Goal: Transaction & Acquisition: Purchase product/service

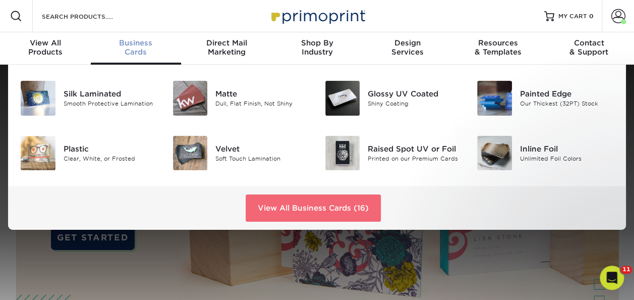
click at [298, 214] on link "View All Business Cards (16)" at bounding box center [313, 207] width 135 height 27
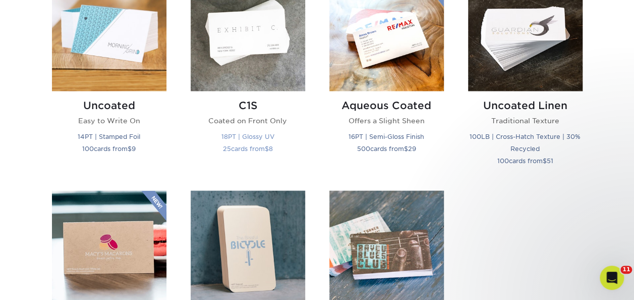
scroll to position [908, 0]
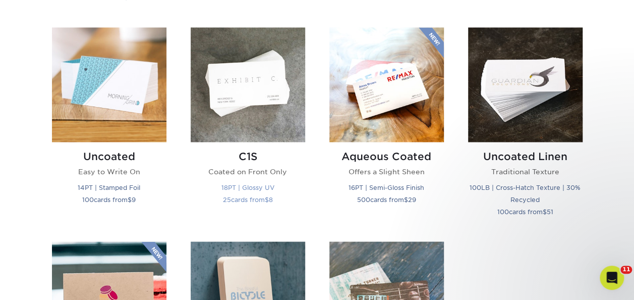
click at [246, 98] on img at bounding box center [248, 84] width 115 height 115
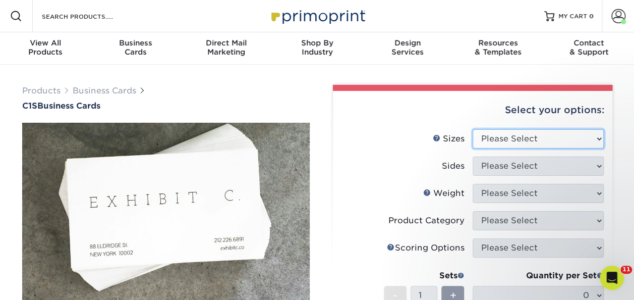
click at [486, 132] on select "Please Select 2" x 3.5" - Standard 2.125" x 3.375" - European 2.5" x 2.5" - Squ…" at bounding box center [538, 138] width 131 height 19
select select "2.00x3.50"
click at [473, 129] on select "Please Select 2" x 3.5" - Standard 2.125" x 3.375" - European 2.5" x 2.5" - Squ…" at bounding box center [538, 138] width 131 height 19
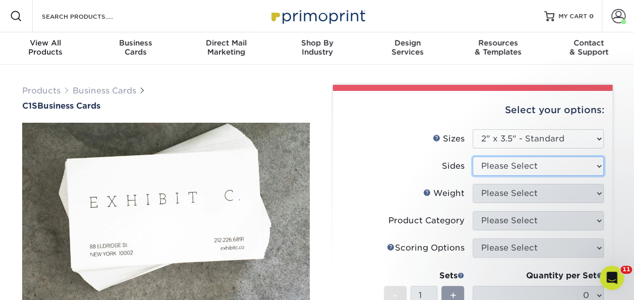
click at [512, 160] on select "Please Select Print Both Sides Print Front Only" at bounding box center [538, 165] width 131 height 19
select select "13abbda7-1d64-4f25-8bb2-c179b224825d"
click at [473, 156] on select "Please Select Print Both Sides Print Front Only" at bounding box center [538, 165] width 131 height 19
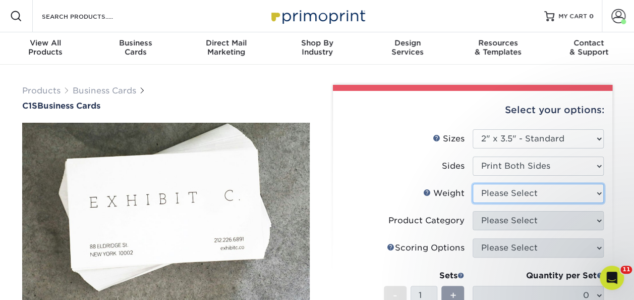
click at [514, 196] on select "Please Select 18PT C1S" at bounding box center [538, 193] width 131 height 19
select select "18PTC1S"
click at [473, 184] on select "Please Select 18PT C1S" at bounding box center [538, 193] width 131 height 19
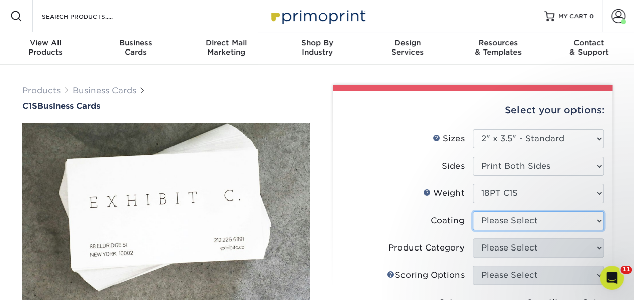
click at [518, 211] on select at bounding box center [538, 220] width 131 height 19
select select "1e8116af-acfc-44b1-83dc-8181aa338834"
click at [473, 211] on select at bounding box center [538, 220] width 131 height 19
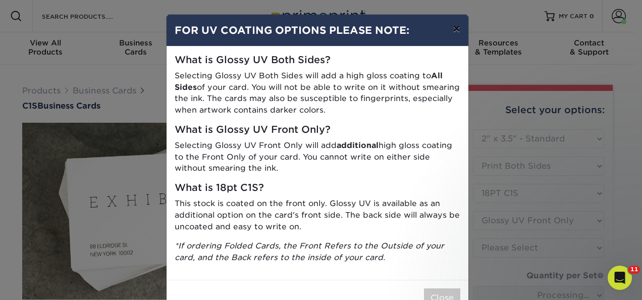
drag, startPoint x: 454, startPoint y: 27, endPoint x: 446, endPoint y: 108, distance: 81.2
click at [454, 27] on button "×" at bounding box center [456, 29] width 23 height 28
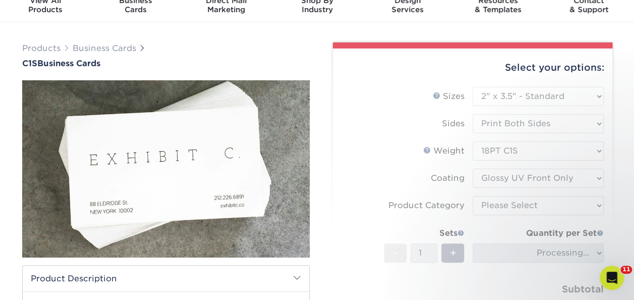
scroll to position [101, 0]
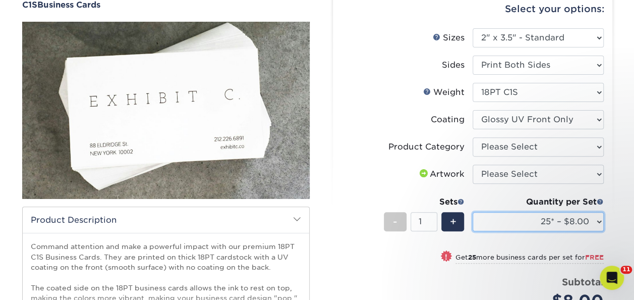
click at [531, 225] on select "25* – $8.00 50* – $8.00 75* – $8.00 100* – $8.00 250* – $17.00 500 – $34.00 100…" at bounding box center [538, 221] width 131 height 19
select select "500 – $34.00"
click at [473, 212] on select "25* – $8.00 50* – $8.00 75* – $8.00 100* – $8.00 250* – $17.00 500 – $34.00 100…" at bounding box center [538, 221] width 131 height 19
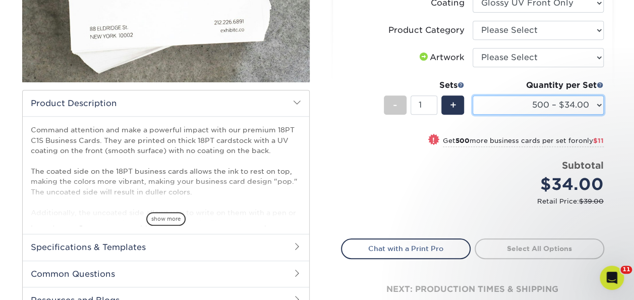
scroll to position [202, 0]
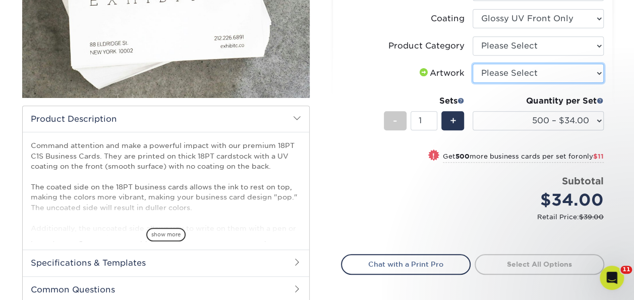
click at [511, 69] on select "Please Select I will upload files I need a design - $100" at bounding box center [538, 73] width 131 height 19
select select "upload"
click at [473, 64] on select "Please Select I will upload files I need a design - $100" at bounding box center [538, 73] width 131 height 19
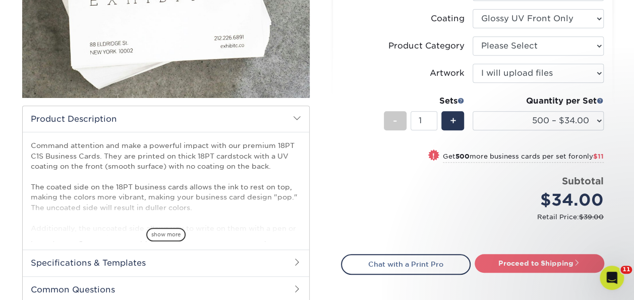
click at [543, 263] on link "Proceed to Shipping" at bounding box center [540, 263] width 130 height 18
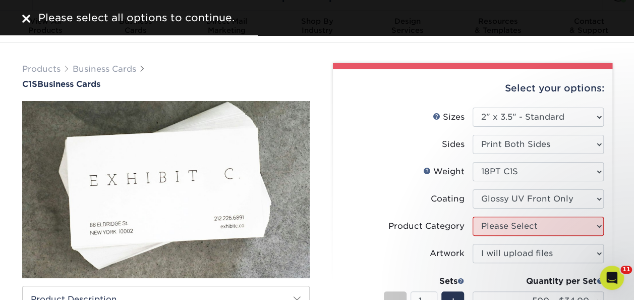
scroll to position [0, 0]
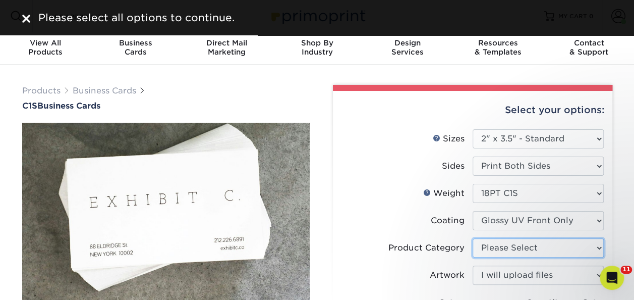
click at [489, 247] on select "Please Select Business Cards" at bounding box center [538, 247] width 131 height 19
select select "3b5148f1-0588-4f88-a218-97bcfdce65c1"
click at [473, 238] on select "Please Select Business Cards" at bounding box center [538, 247] width 131 height 19
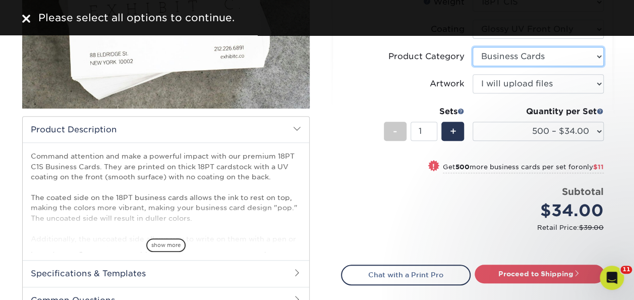
scroll to position [202, 0]
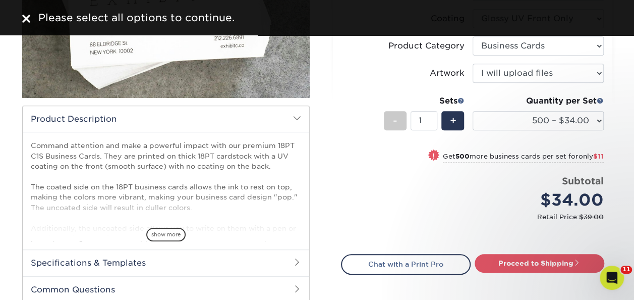
click at [536, 273] on div "Proceed to Shipping" at bounding box center [542, 264] width 139 height 20
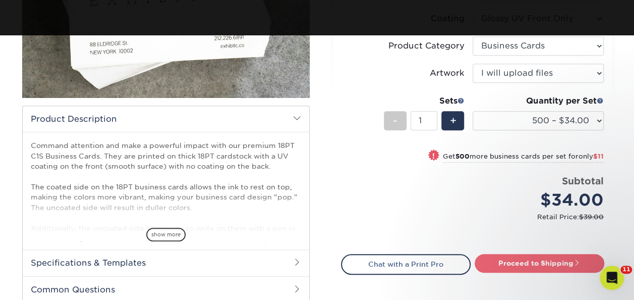
click at [540, 258] on link "Proceed to Shipping" at bounding box center [540, 263] width 130 height 18
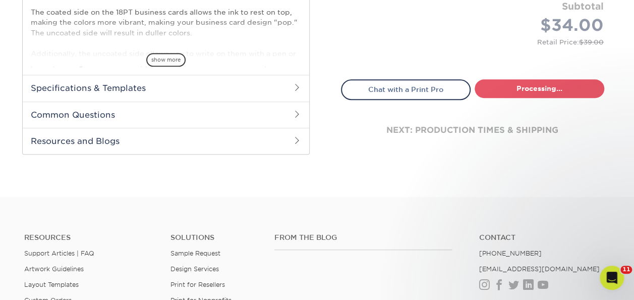
select select "b7d27a41-928b-4f14-a22e-5e83f26573c7"
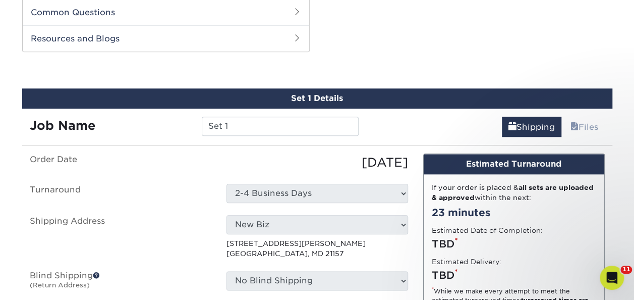
scroll to position [483, 0]
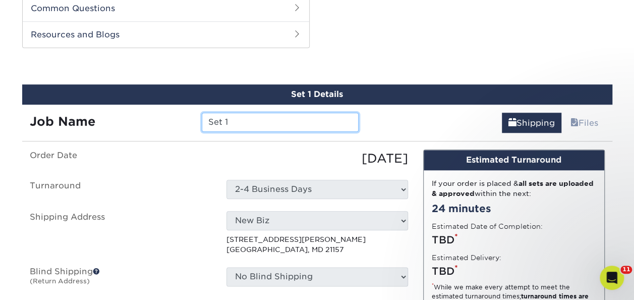
drag, startPoint x: 246, startPoint y: 124, endPoint x: 160, endPoint y: 121, distance: 86.4
click at [174, 119] on div "Job Name Set 1" at bounding box center [194, 122] width 345 height 19
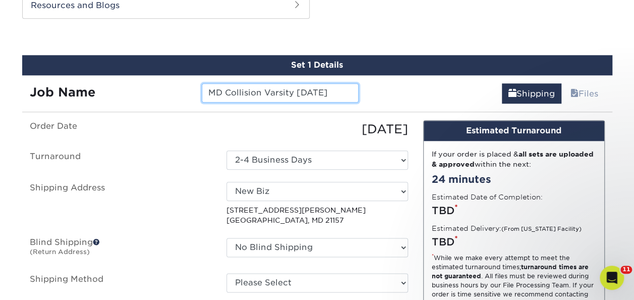
scroll to position [533, 0]
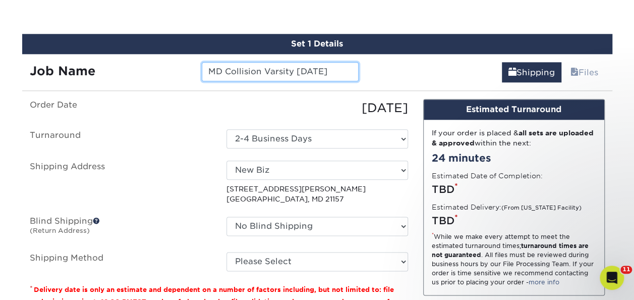
type input "MD Collision Varsity 9.29.25"
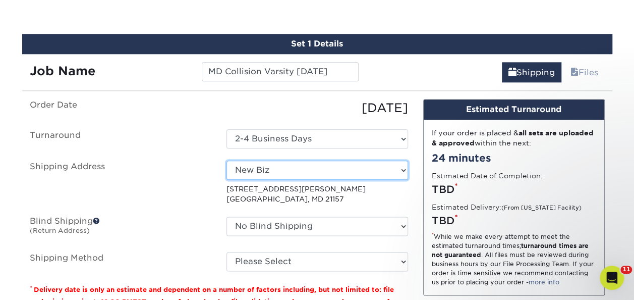
click at [251, 176] on select "Select One Biz E3Extreme Elevated Automotive Home Lamarr Maryland Collision - V…" at bounding box center [318, 169] width 182 height 19
click at [252, 172] on select "Select One Biz E3Extreme Elevated Automotive Home Lamarr Maryland Collision - V…" at bounding box center [318, 169] width 182 height 19
select select "197836"
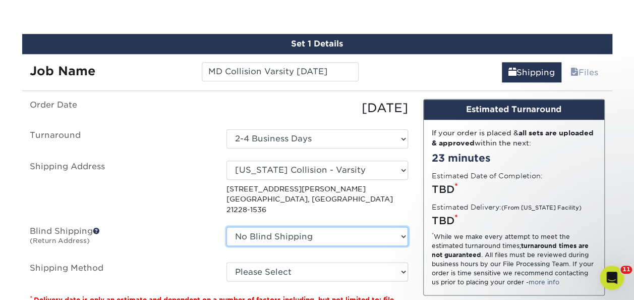
click at [265, 227] on select "No Blind Shipping Biz E3Extreme Elevated Automotive Home Lamarr Maryland Collis…" at bounding box center [318, 236] width 182 height 19
select select "118314"
click at [227, 227] on select "No Blind Shipping Biz E3Extreme Elevated Automotive Home Lamarr Maryland Collis…" at bounding box center [318, 236] width 182 height 19
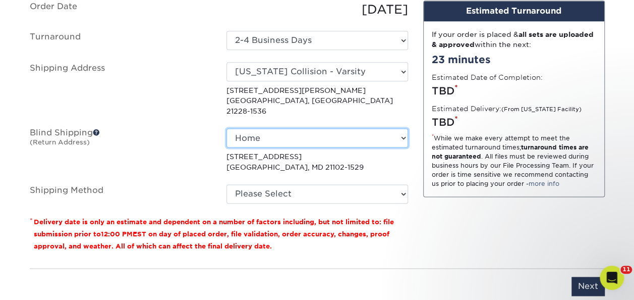
scroll to position [634, 0]
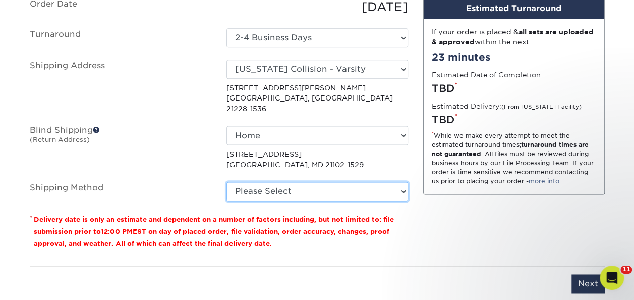
click at [271, 182] on select "Please Select Ground Shipping (+$8.96) 3 Day Shipping Service (+$15.34) 2 Day A…" at bounding box center [318, 191] width 182 height 19
select select "03"
click at [227, 182] on select "Please Select Ground Shipping (+$8.96) 3 Day Shipping Service (+$15.34) 2 Day A…" at bounding box center [318, 191] width 182 height 19
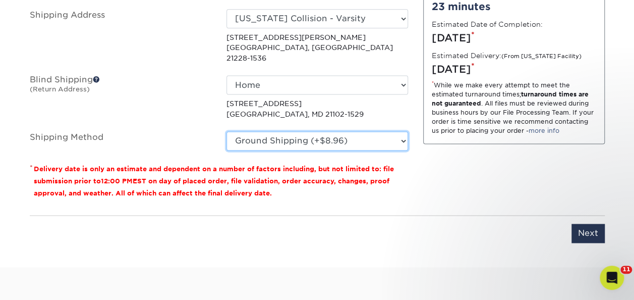
scroll to position [836, 0]
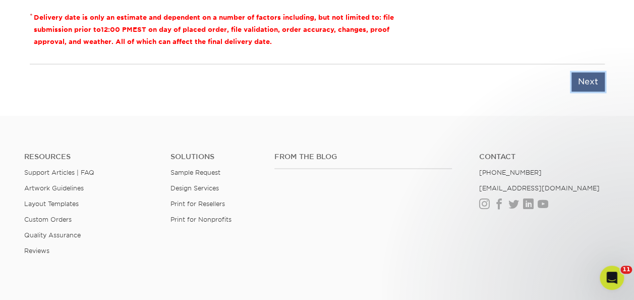
click at [581, 72] on input "Next" at bounding box center [588, 81] width 33 height 19
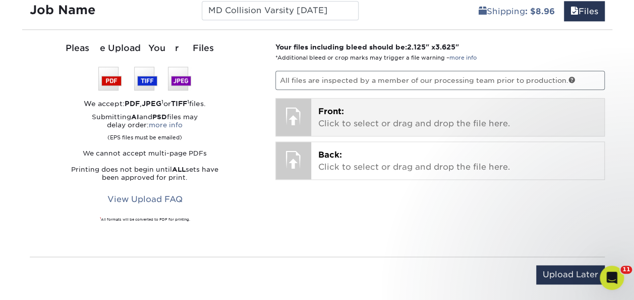
scroll to position [533, 0]
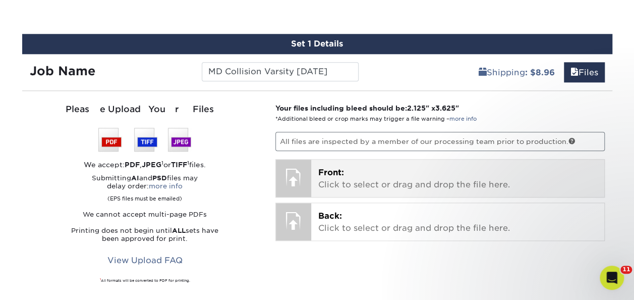
click at [352, 186] on p "Front: Click to select or drag and drop the file here." at bounding box center [457, 179] width 279 height 24
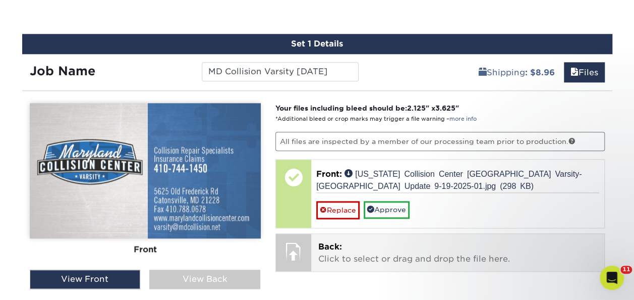
click at [319, 242] on span "Back:" at bounding box center [330, 247] width 24 height 10
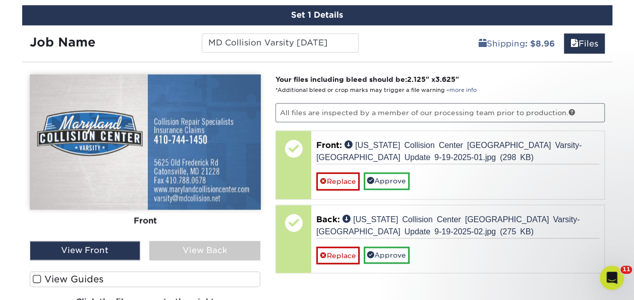
scroll to position [634, 0]
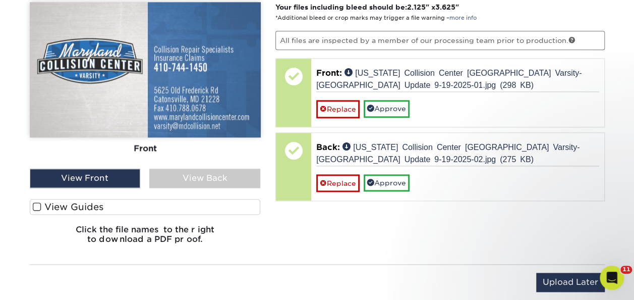
click at [41, 203] on label "View Guides" at bounding box center [145, 207] width 231 height 16
click at [0, 0] on input "View Guides" at bounding box center [0, 0] width 0 height 0
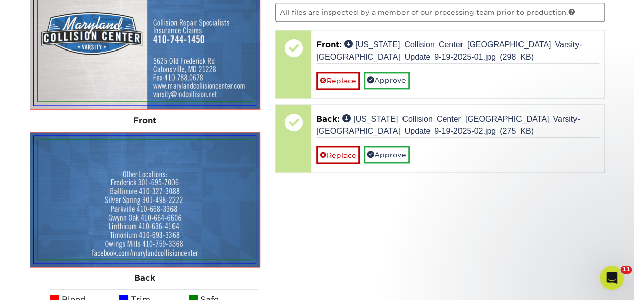
scroll to position [640, 0]
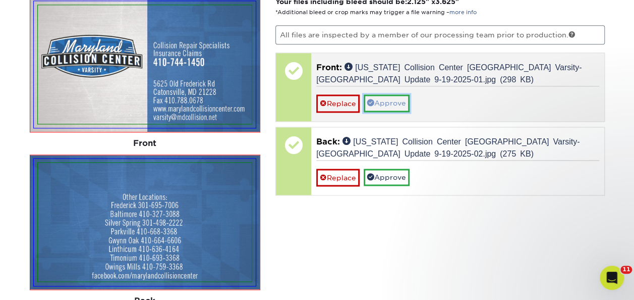
click at [388, 104] on link "Approve" at bounding box center [387, 102] width 46 height 17
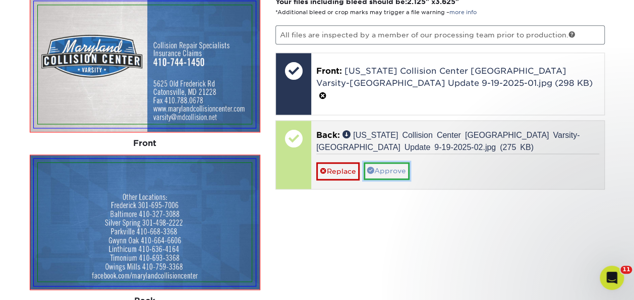
click at [393, 162] on link "Approve" at bounding box center [387, 170] width 46 height 17
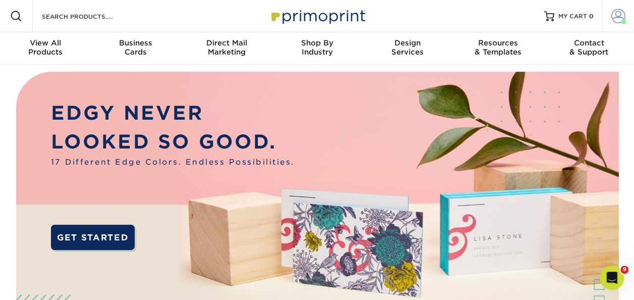
click at [619, 18] on span at bounding box center [619, 16] width 14 height 14
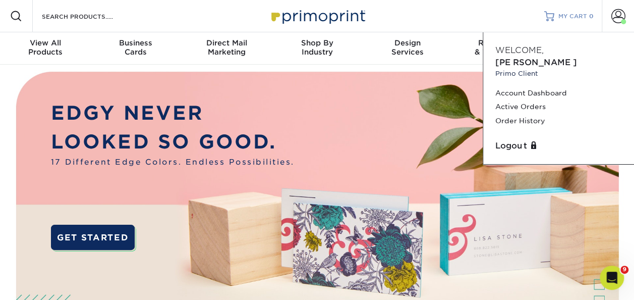
click at [573, 15] on span "MY CART" at bounding box center [573, 16] width 29 height 9
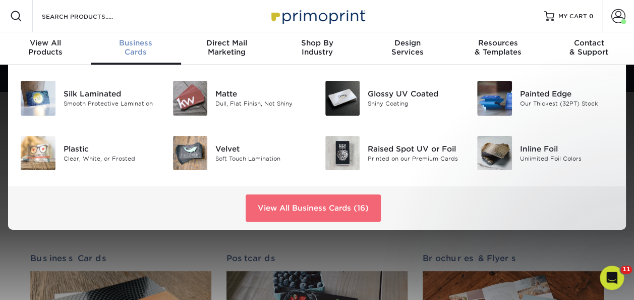
click at [276, 205] on link "View All Business Cards (16)" at bounding box center [313, 207] width 135 height 27
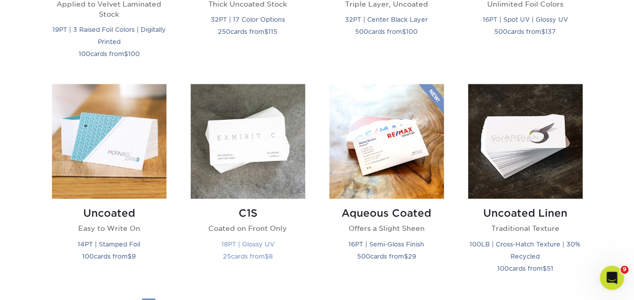
scroll to position [858, 0]
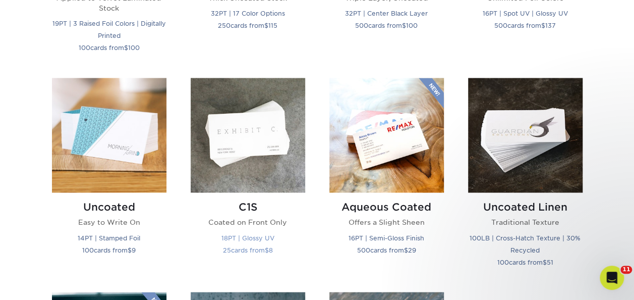
click at [256, 158] on img at bounding box center [248, 135] width 115 height 115
click at [251, 111] on img at bounding box center [248, 135] width 115 height 115
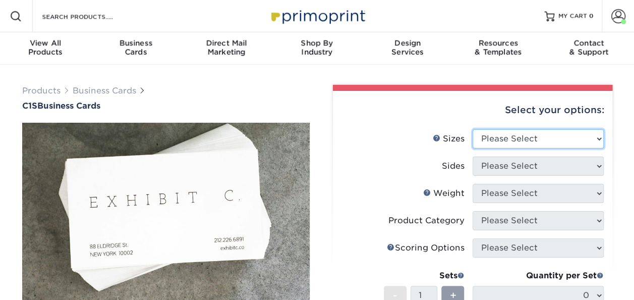
click at [518, 129] on select "Please Select 2" x 3.5" - Standard 2.125" x 3.375" - European 2.5" x 2.5" - Squ…" at bounding box center [538, 138] width 131 height 19
select select "2.00x3.50"
click at [473, 129] on select "Please Select 2" x 3.5" - Standard 2.125" x 3.375" - European 2.5" x 2.5" - Squ…" at bounding box center [538, 138] width 131 height 19
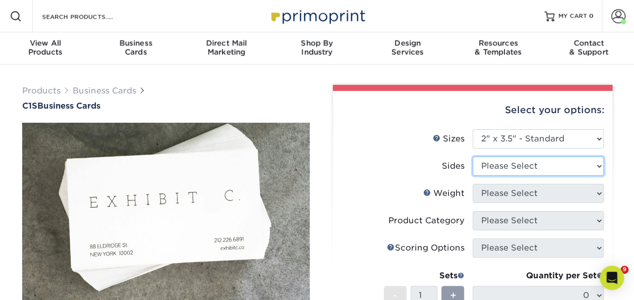
click at [503, 163] on select "Please Select Print Both Sides Print Front Only" at bounding box center [538, 165] width 131 height 19
select select "13abbda7-1d64-4f25-8bb2-c179b224825d"
click at [473, 156] on select "Please Select Print Both Sides Print Front Only" at bounding box center [538, 165] width 131 height 19
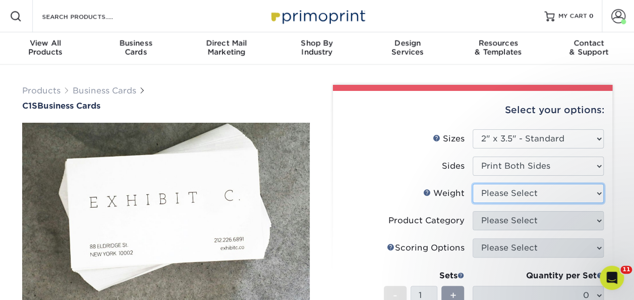
click at [508, 189] on select "Please Select 18PT C1S" at bounding box center [538, 193] width 131 height 19
select select "18PTC1S"
click at [473, 184] on select "Please Select 18PT C1S" at bounding box center [538, 193] width 131 height 19
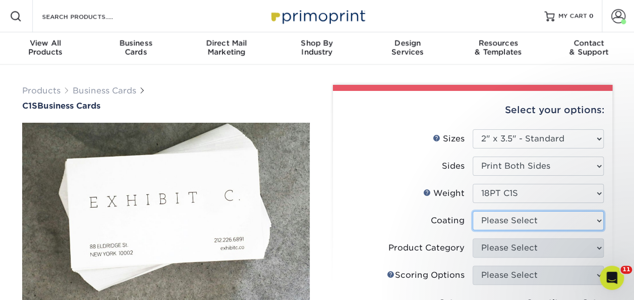
click at [511, 213] on select at bounding box center [538, 220] width 131 height 19
select select "1e8116af-acfc-44b1-83dc-8181aa338834"
click at [473, 211] on select at bounding box center [538, 220] width 131 height 19
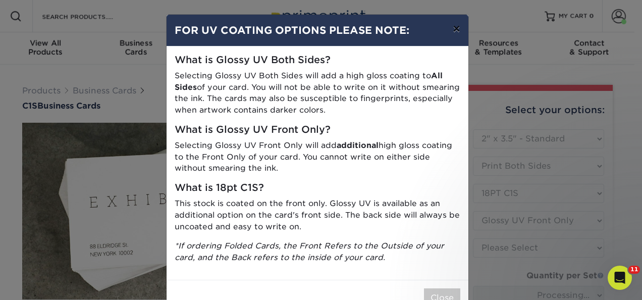
click at [450, 28] on button "×" at bounding box center [456, 29] width 23 height 28
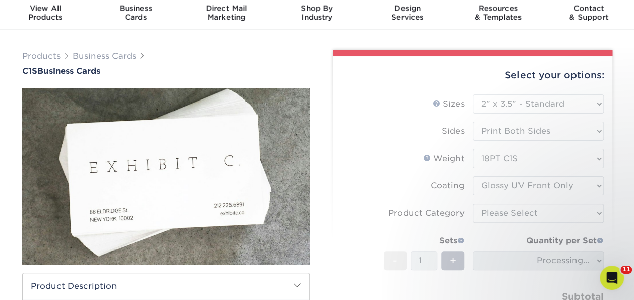
scroll to position [50, 0]
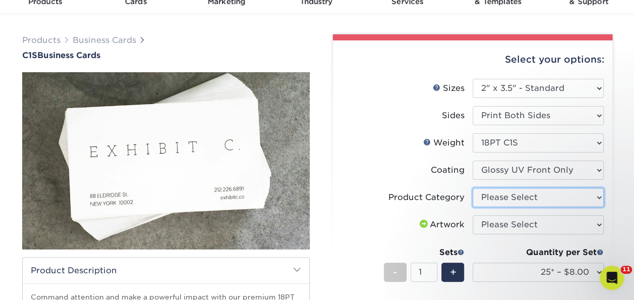
click at [504, 189] on select "Please Select Business Cards" at bounding box center [538, 197] width 131 height 19
select select "3b5148f1-0588-4f88-a218-97bcfdce65c1"
click at [473, 188] on select "Please Select Business Cards" at bounding box center [538, 197] width 131 height 19
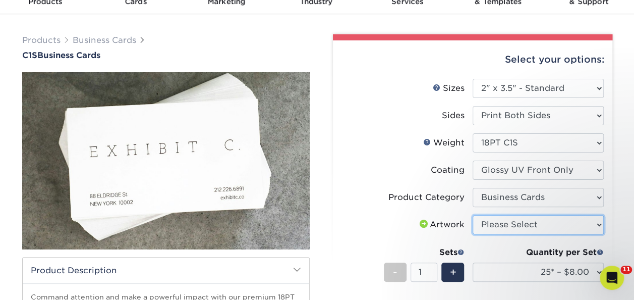
click at [511, 217] on select "Please Select I will upload files I need a design - $100" at bounding box center [538, 224] width 131 height 19
select select "upload"
click at [473, 215] on select "Please Select I will upload files I need a design - $100" at bounding box center [538, 224] width 131 height 19
click at [508, 254] on div "Quantity per Set" at bounding box center [538, 252] width 131 height 12
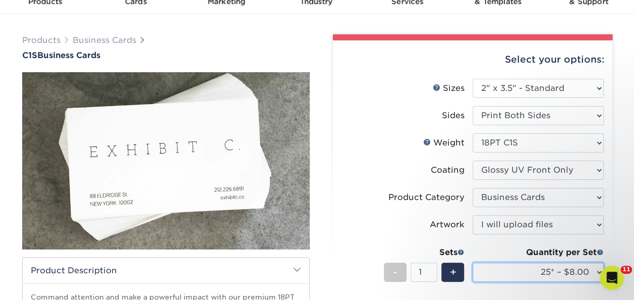
click at [511, 276] on select "25* – $8.00 50* – $8.00 75* – $8.00 100* – $8.00 250* – $17.00 500 – $34.00 100…" at bounding box center [538, 271] width 131 height 19
select select "500 – $34.00"
click at [473, 262] on select "25* – $8.00 50* – $8.00 75* – $8.00 100* – $8.00 250* – $17.00 500 – $34.00 100…" at bounding box center [538, 271] width 131 height 19
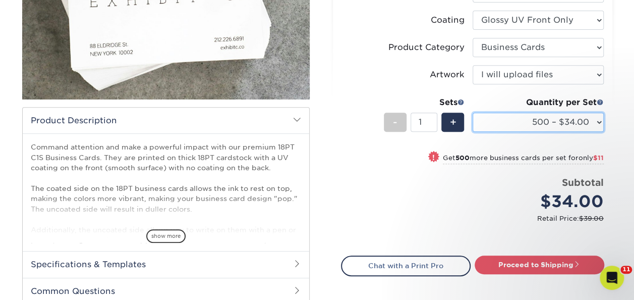
scroll to position [202, 0]
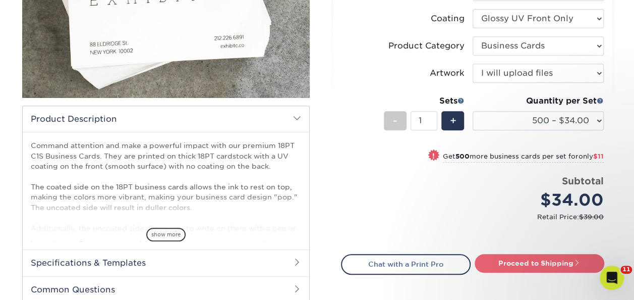
click at [542, 254] on link "Proceed to Shipping" at bounding box center [540, 263] width 130 height 18
type input "Set 1"
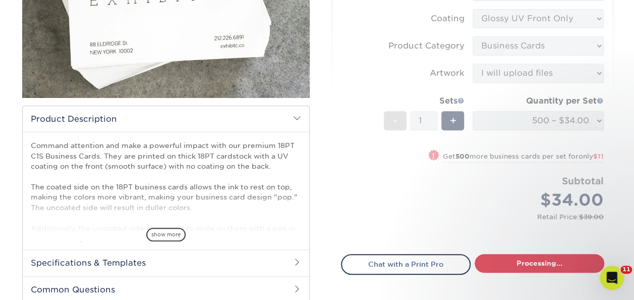
select select "b7d27a41-928b-4f14-a22e-5e83f26573c7"
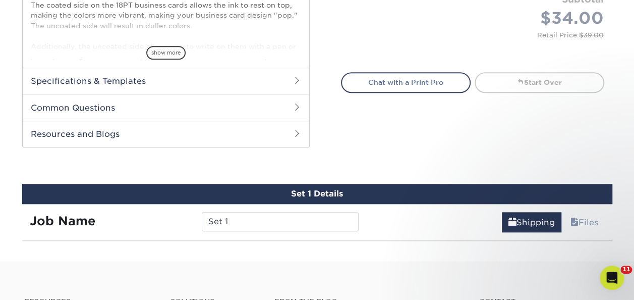
scroll to position [483, 0]
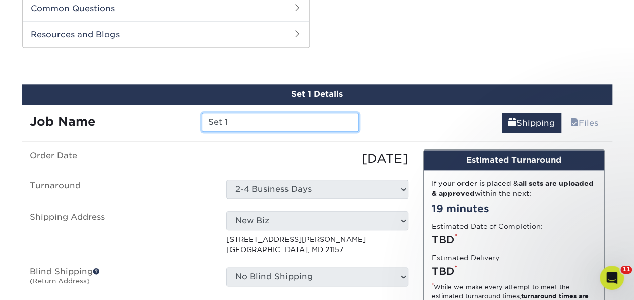
drag, startPoint x: 235, startPoint y: 124, endPoint x: 129, endPoint y: 122, distance: 106.5
click at [141, 125] on div "Job Name Set 1" at bounding box center [194, 122] width 345 height 19
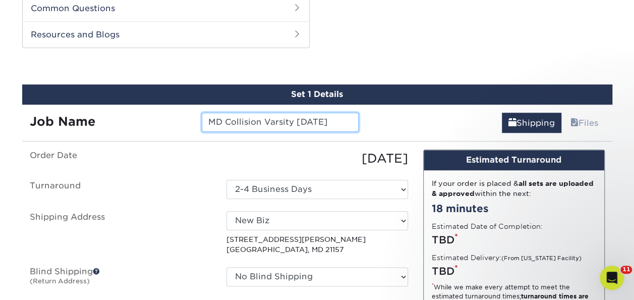
type input "MD Collision Varsity 9.29.2025"
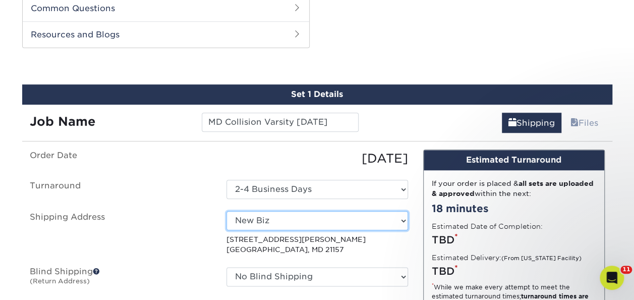
click at [260, 219] on select "Select One Biz E3Extreme Elevated Automotive Home Lamarr Maryland Collision - V…" at bounding box center [318, 220] width 182 height 19
select select "197836"
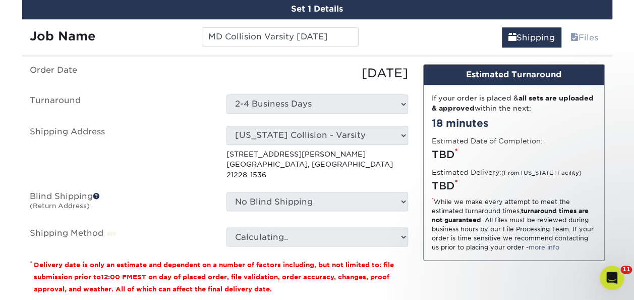
scroll to position [584, 0]
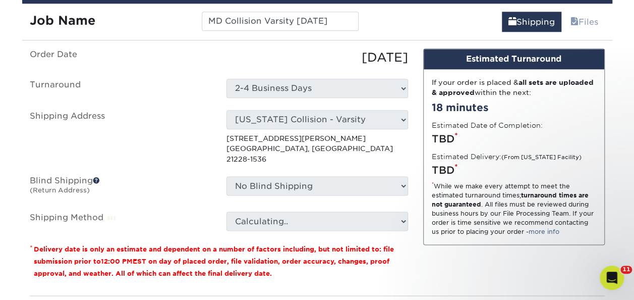
click at [265, 164] on ul "Order Date 09/29/2025 Turnaround Select One 2-4 Business Days Shipping Address …" at bounding box center [219, 139] width 379 height 182
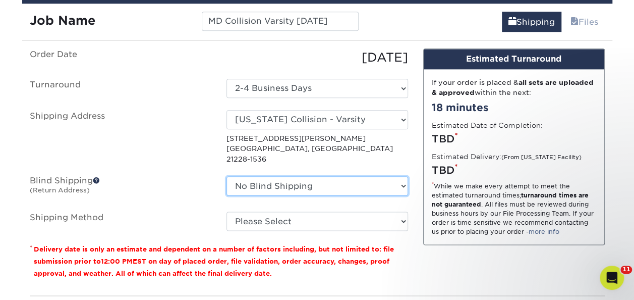
drag, startPoint x: 262, startPoint y: 174, endPoint x: 258, endPoint y: 187, distance: 13.1
click at [262, 176] on select "No Blind Shipping Biz E3Extreme Elevated Automotive Home Lamarr Maryland Collis…" at bounding box center [318, 185] width 182 height 19
select select "118314"
click at [227, 176] on select "No Blind Shipping Biz E3Extreme Elevated Automotive Home Lamarr Maryland Collis…" at bounding box center [318, 185] width 182 height 19
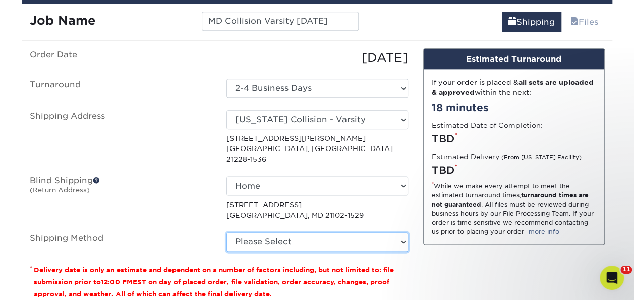
click at [261, 235] on select "Please Select Ground Shipping (+$8.96) 3 Day Shipping Service (+$15.34) 2 Day A…" at bounding box center [318, 241] width 182 height 19
select select "03"
click at [227, 232] on select "Please Select Ground Shipping (+$8.96) 3 Day Shipping Service (+$15.34) 2 Day A…" at bounding box center [318, 241] width 182 height 19
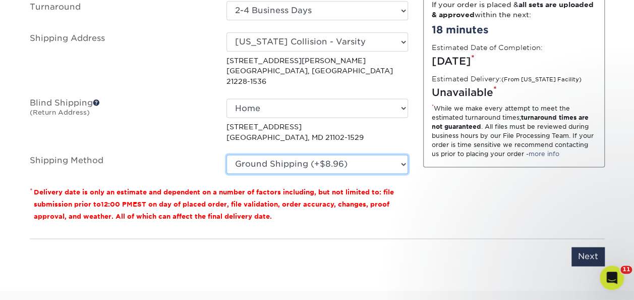
scroll to position [786, 0]
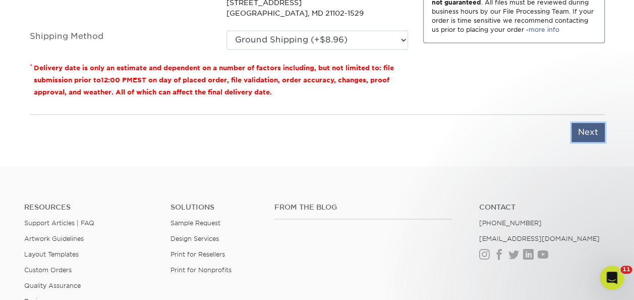
click at [604, 123] on input "Next" at bounding box center [588, 132] width 33 height 19
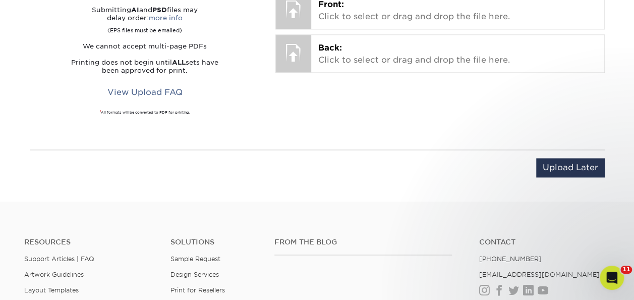
scroll to position [483, 0]
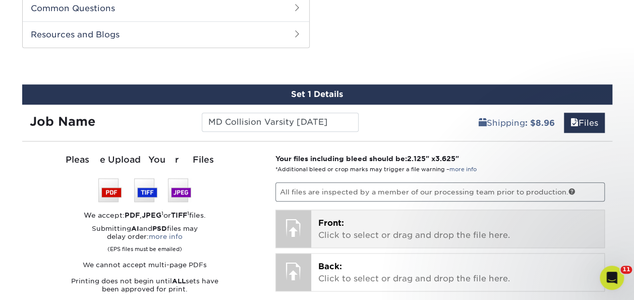
click at [332, 223] on span "Front:" at bounding box center [331, 223] width 26 height 10
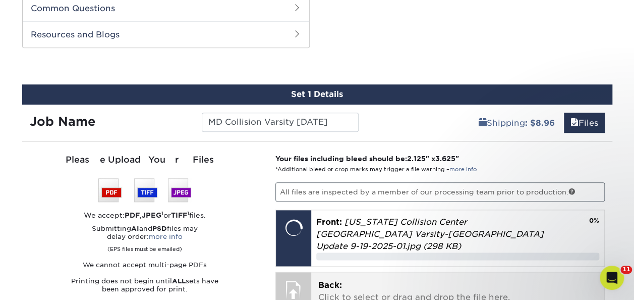
click at [329, 280] on span "Back:" at bounding box center [330, 285] width 24 height 10
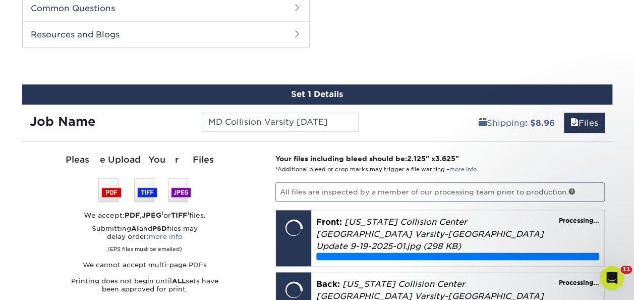
scroll to position [584, 0]
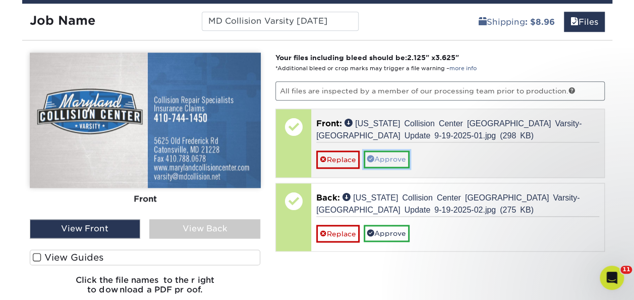
click at [384, 150] on link "Approve" at bounding box center [387, 158] width 46 height 17
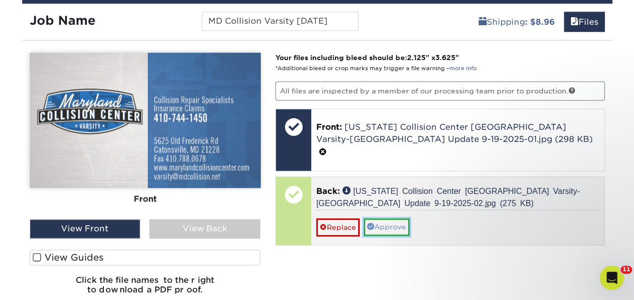
click at [393, 218] on link "Approve" at bounding box center [387, 226] width 46 height 17
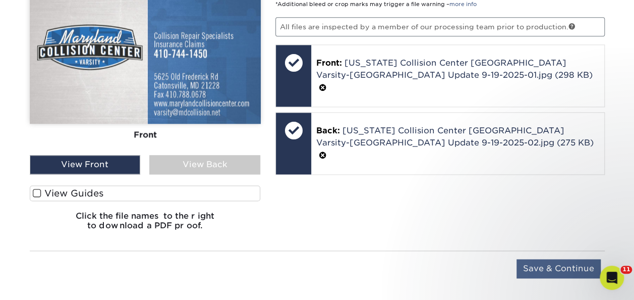
scroll to position [685, 0]
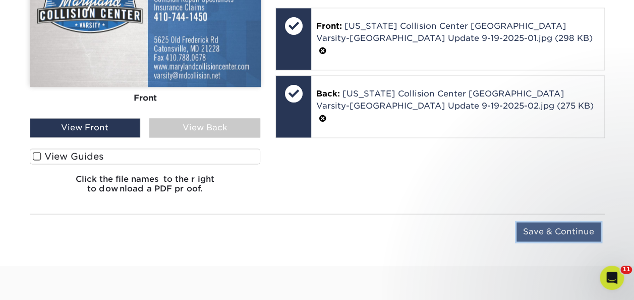
click at [551, 228] on input "Save & Continue" at bounding box center [559, 231] width 84 height 19
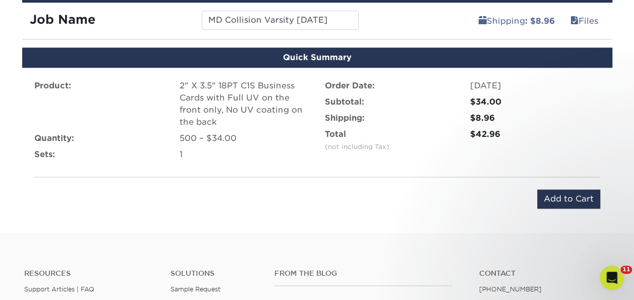
scroll to position [584, 0]
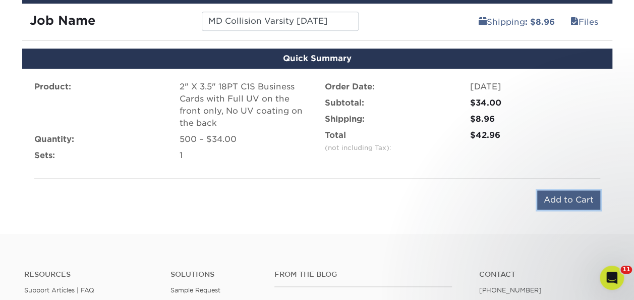
click at [568, 196] on input "Add to Cart" at bounding box center [568, 199] width 63 height 19
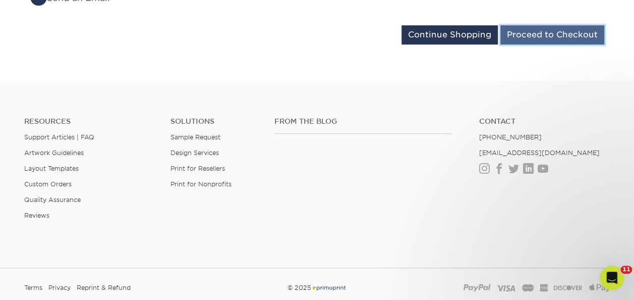
click at [532, 25] on input "Proceed to Checkout" at bounding box center [553, 34] width 104 height 19
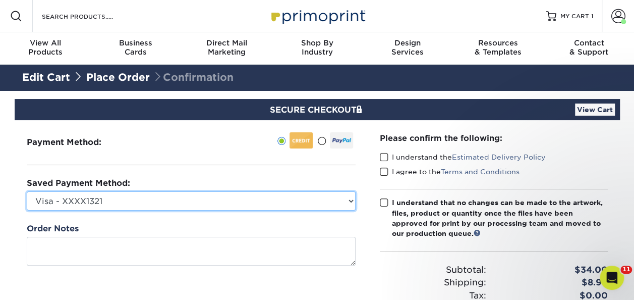
click at [118, 198] on select "Visa - XXXX1321 MasterCard - XXXX6950 MasterCard - XXXX0702 MasterCard - XXXX98…" at bounding box center [191, 200] width 329 height 19
select select "60728"
click at [27, 191] on select "Visa - XXXX1321 MasterCard - XXXX6950 MasterCard - XXXX0702 MasterCard - XXXX98…" at bounding box center [191, 200] width 329 height 19
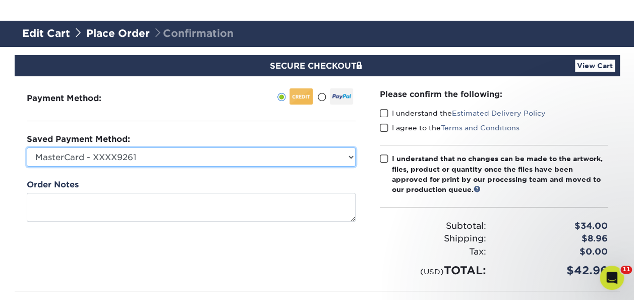
scroll to position [101, 0]
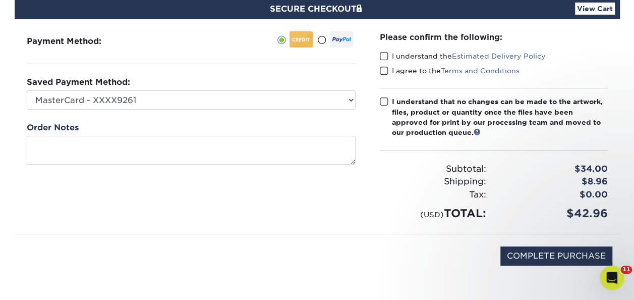
click at [390, 56] on label "I understand the Estimated Delivery Policy" at bounding box center [463, 56] width 166 height 10
click at [0, 0] on input "I understand the Estimated Delivery Policy" at bounding box center [0, 0] width 0 height 0
click at [386, 69] on span at bounding box center [384, 71] width 9 height 10
click at [0, 0] on input "I agree to the Terms and Conditions" at bounding box center [0, 0] width 0 height 0
click at [381, 103] on span at bounding box center [384, 102] width 9 height 10
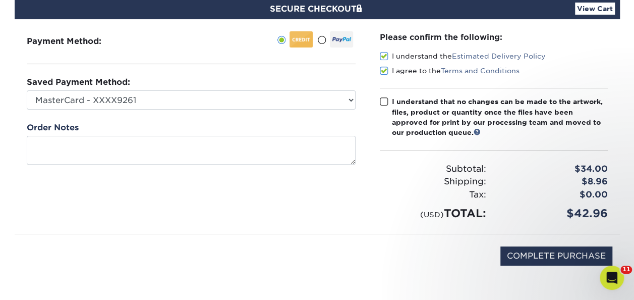
click at [0, 0] on input "I understand that no changes can be made to the artwork, files, product or quan…" at bounding box center [0, 0] width 0 height 0
click at [552, 254] on input "COMPLETE PURCHASE" at bounding box center [557, 255] width 112 height 19
type input "PROCESSING, PLEASE WAIT..."
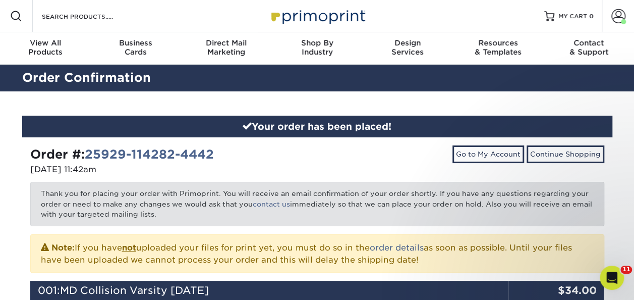
drag, startPoint x: 617, startPoint y: 17, endPoint x: 549, endPoint y: 89, distance: 99.6
click at [617, 17] on span at bounding box center [619, 16] width 14 height 14
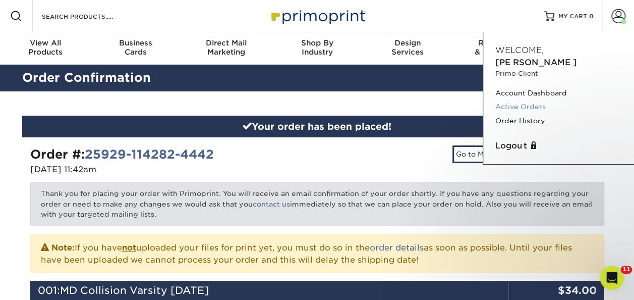
click at [522, 100] on link "Active Orders" at bounding box center [559, 107] width 127 height 14
